Goal: Complete application form

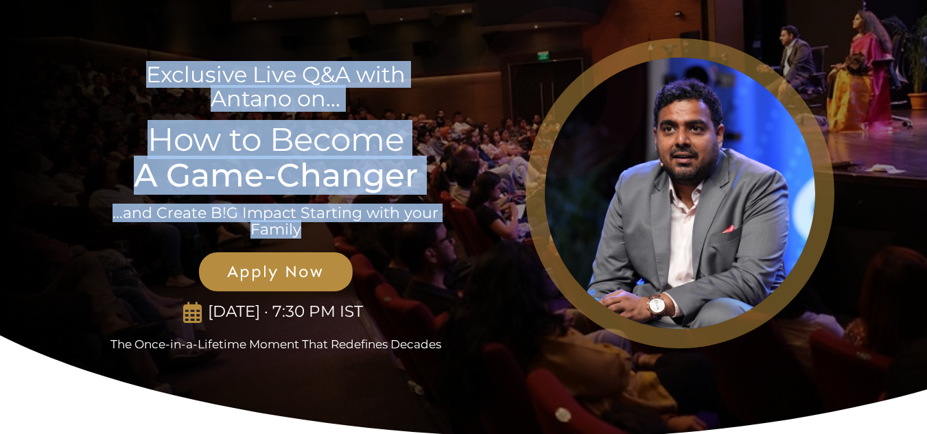
drag, startPoint x: 128, startPoint y: 85, endPoint x: 329, endPoint y: 238, distance: 252.6
click at [329, 238] on div "Exclusive Live Q&A with Antano on... How to Become A Game-Changer ...and Create…" at bounding box center [276, 193] width 366 height 318
click at [329, 238] on p "...and Create B!G Impact Starting with your Family" at bounding box center [275, 221] width 329 height 33
drag, startPoint x: 308, startPoint y: 235, endPoint x: 128, endPoint y: 42, distance: 263.5
click at [128, 42] on div "Exclusive Live Q&A with Antano on... How to Become A Game-Changer ...and Create…" at bounding box center [276, 193] width 366 height 318
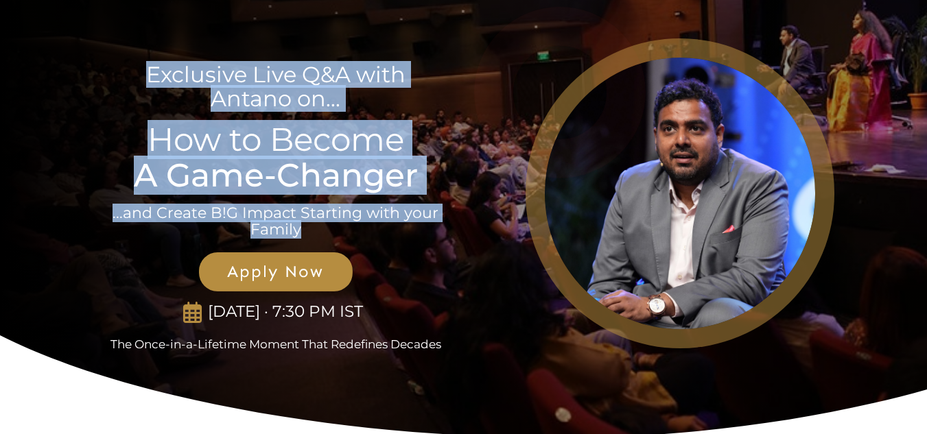
click at [154, 97] on p "Exclusive Live Q&A with Antano on..." at bounding box center [275, 72] width 329 height 75
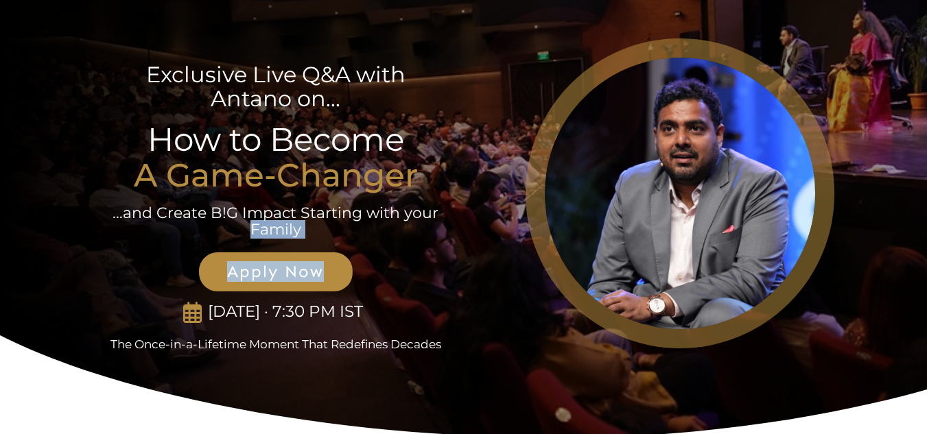
drag, startPoint x: 200, startPoint y: 231, endPoint x: 368, endPoint y: 280, distance: 175.0
click at [368, 280] on div "Exclusive Live Q&A with Antano on... How to Become A Game-Changer ...and Create…" at bounding box center [276, 193] width 366 height 318
click at [200, 272] on link "Apply Now" at bounding box center [276, 271] width 154 height 39
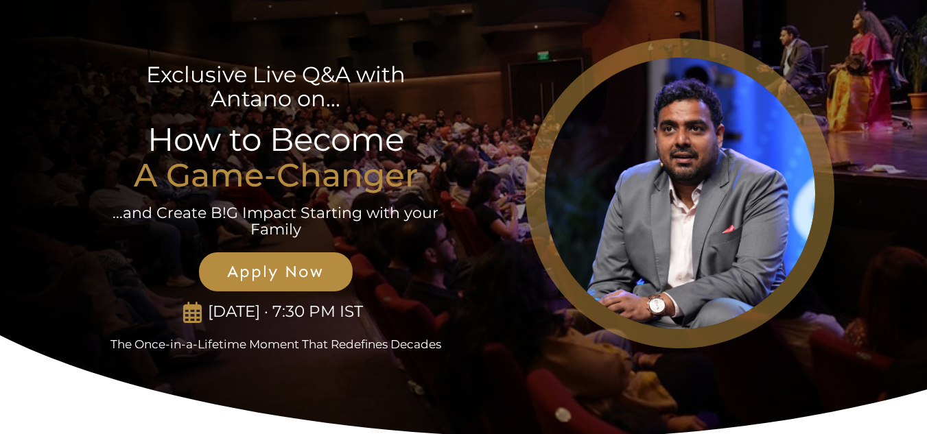
click at [202, 205] on p "...and Create B!G Impact Starting with your Family" at bounding box center [275, 221] width 329 height 33
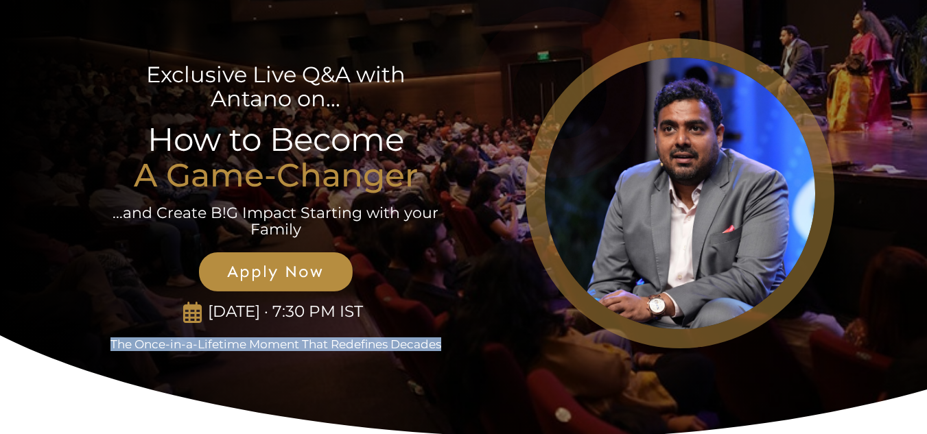
drag, startPoint x: 111, startPoint y: 305, endPoint x: 453, endPoint y: 349, distance: 344.5
click at [453, 349] on div "Exclusive Live Q&A with Antano on... How to Become A Game-Changer ...and Create…" at bounding box center [276, 193] width 366 height 318
